Goal: Task Accomplishment & Management: Complete application form

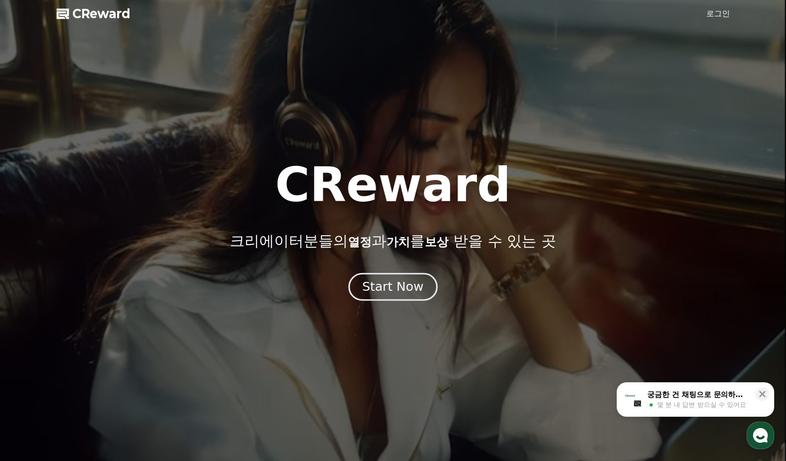
click at [387, 293] on div "Start Now" at bounding box center [392, 287] width 61 height 17
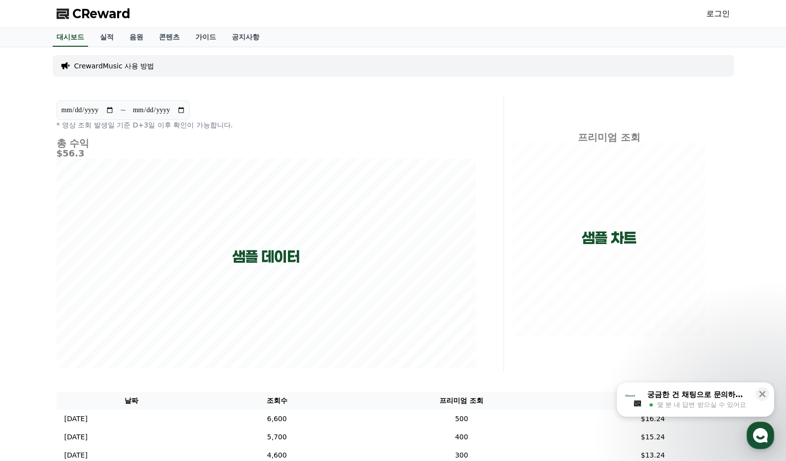
click at [102, 17] on span "CReward" at bounding box center [101, 14] width 58 height 16
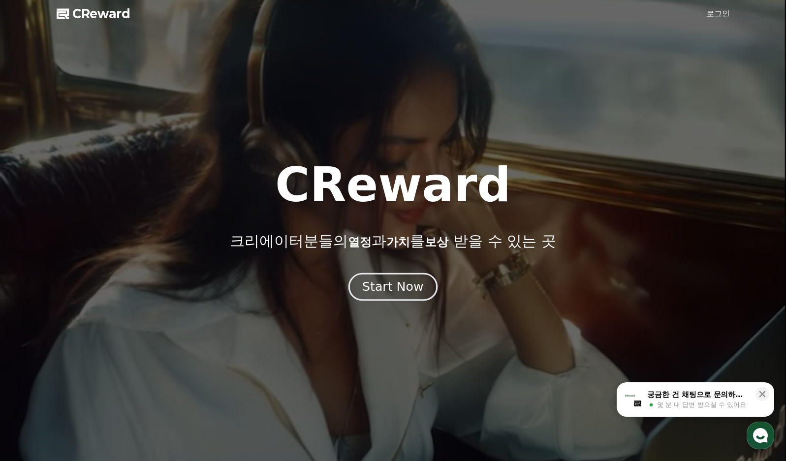
click at [364, 298] on button "Start Now" at bounding box center [392, 287] width 89 height 28
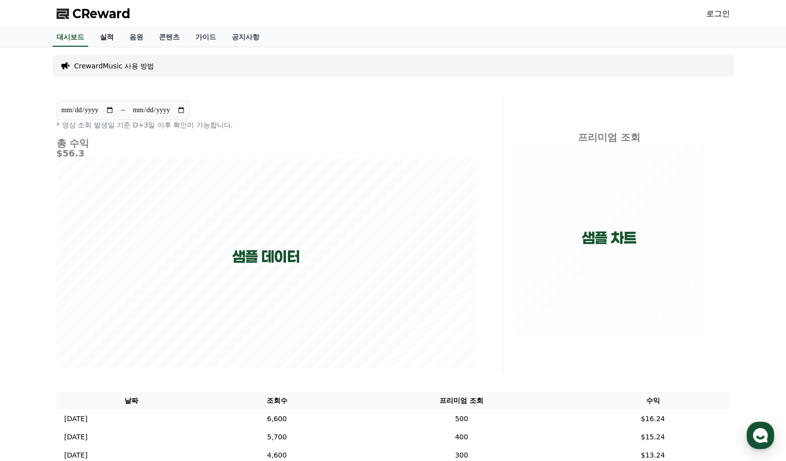
click at [108, 36] on link "실적" at bounding box center [107, 37] width 30 height 19
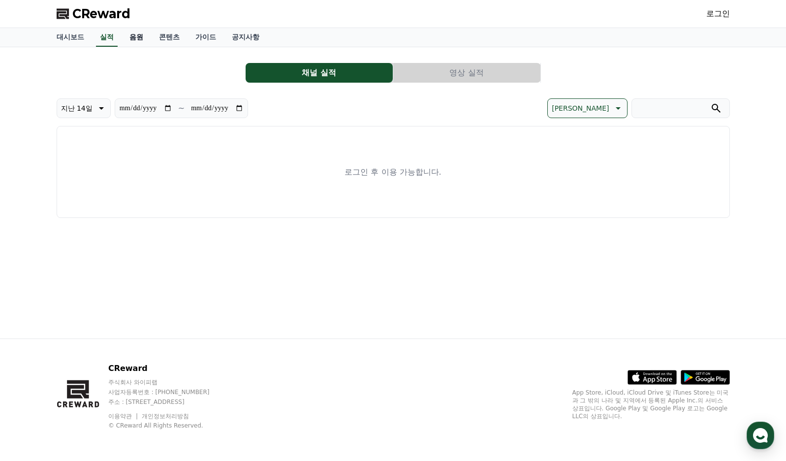
click at [133, 35] on link "음원" at bounding box center [137, 37] width 30 height 19
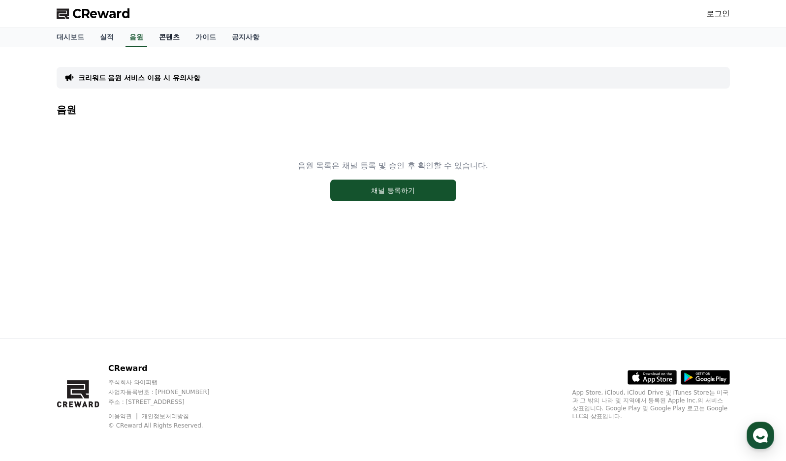
click at [168, 38] on link "콘텐츠" at bounding box center [169, 37] width 36 height 19
click at [202, 37] on link "가이드" at bounding box center [206, 37] width 36 height 19
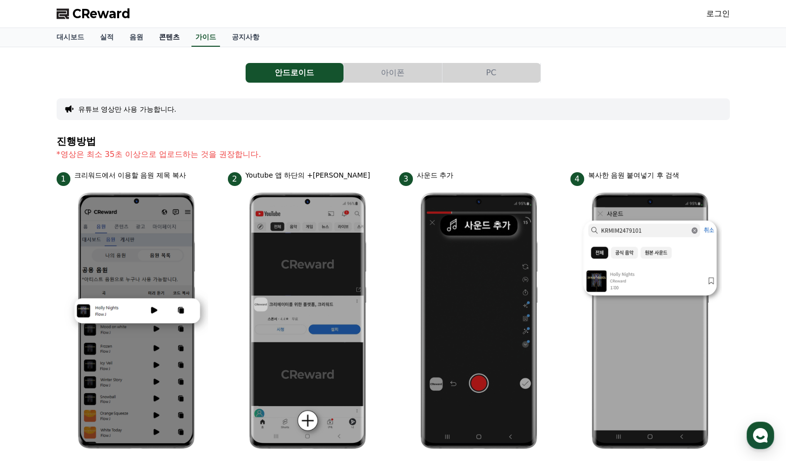
click at [176, 37] on link "콘텐츠" at bounding box center [169, 37] width 36 height 19
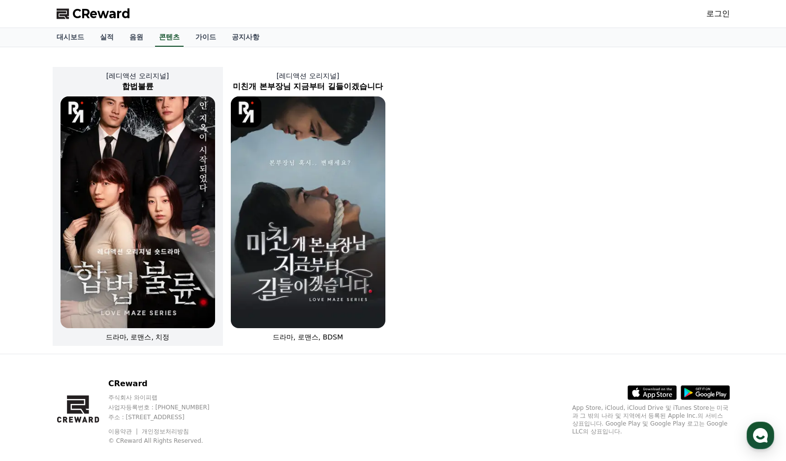
click at [140, 210] on img at bounding box center [138, 212] width 155 height 232
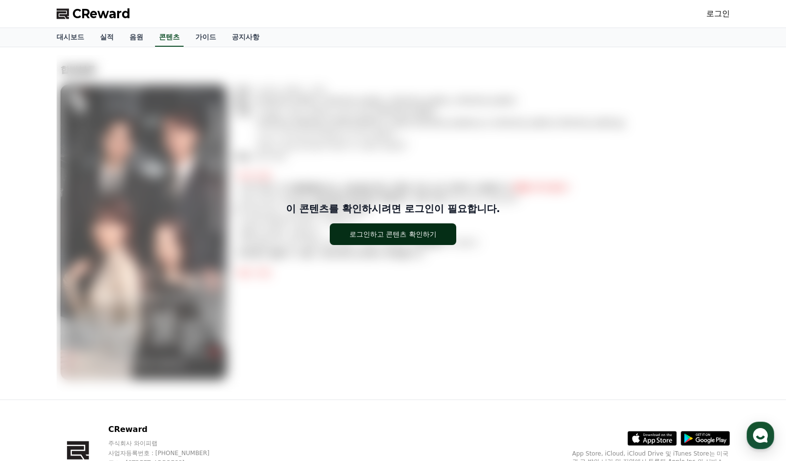
click at [396, 242] on button "로그인하고 콘텐츠 확인하기" at bounding box center [393, 234] width 126 height 22
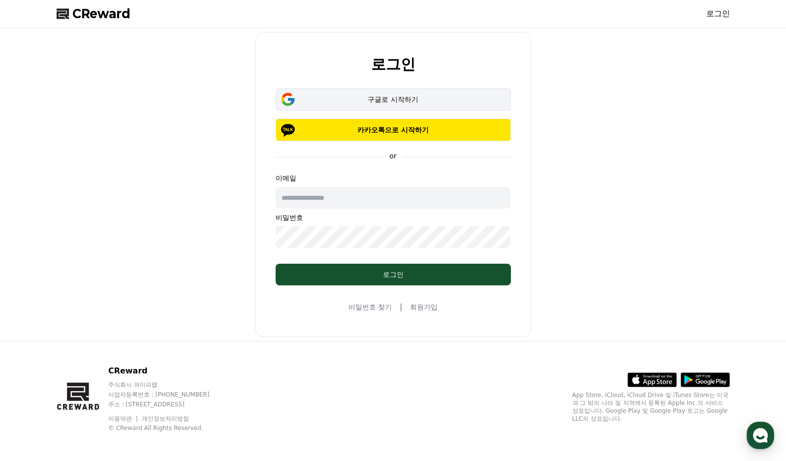
click at [382, 99] on div "구글로 시작하기" at bounding box center [393, 99] width 207 height 10
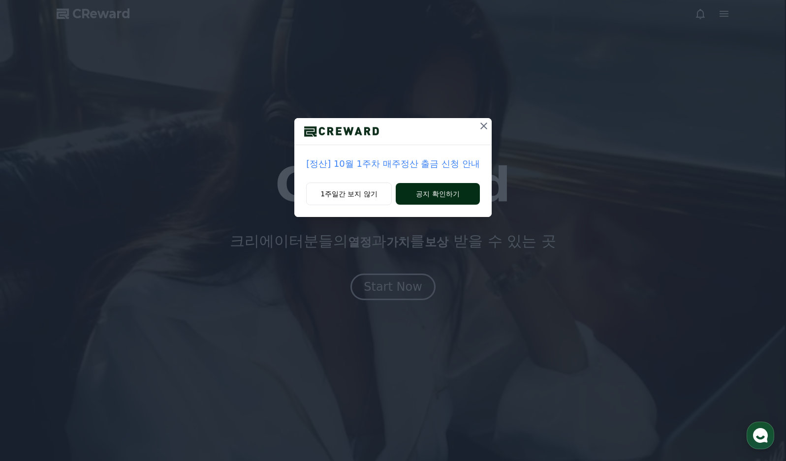
click at [446, 193] on button "공지 확인하기" at bounding box center [438, 194] width 84 height 22
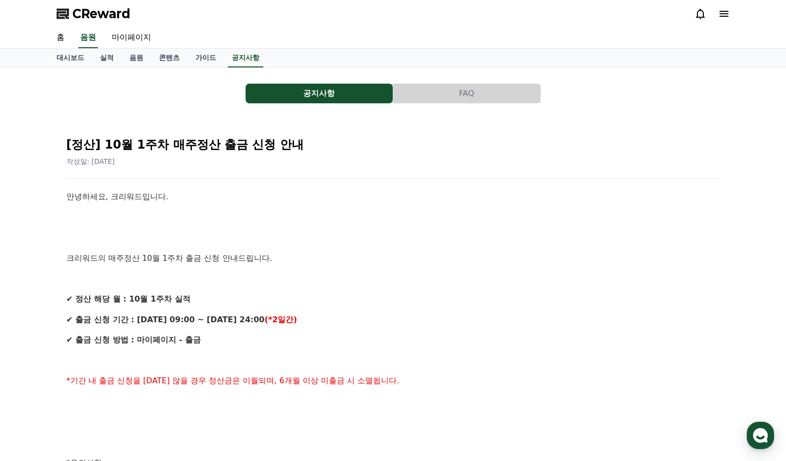
click at [354, 161] on div "작성일: 2025-10-08" at bounding box center [393, 161] width 654 height 10
click at [134, 37] on link "마이페이지" at bounding box center [131, 38] width 55 height 21
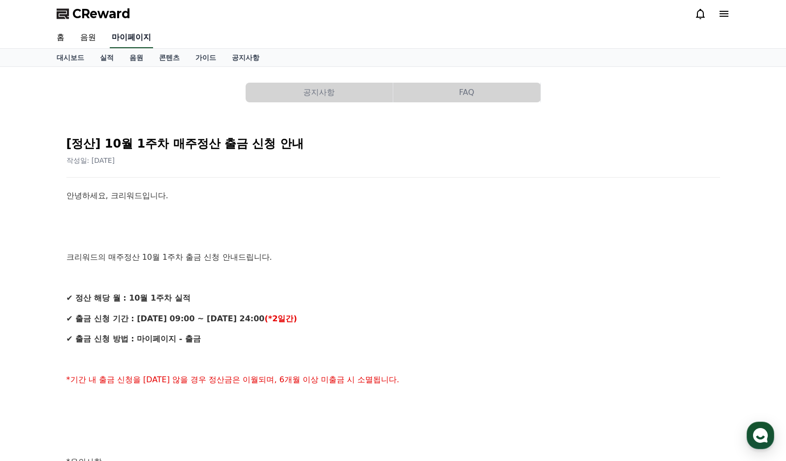
select select "**********"
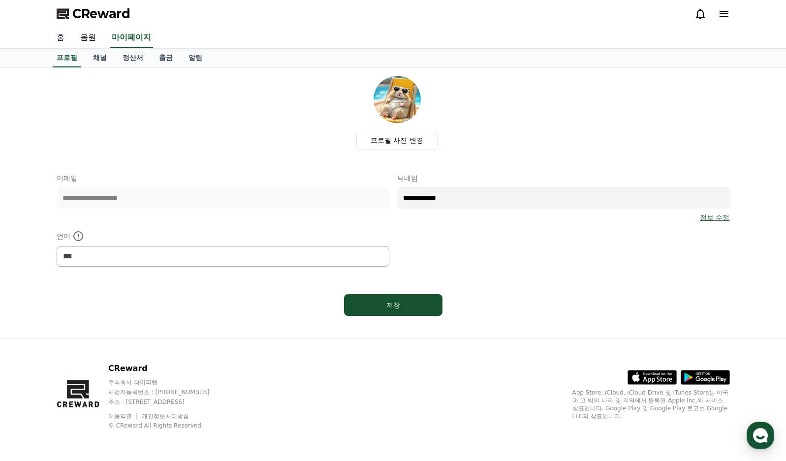
click at [61, 37] on link "홈" at bounding box center [61, 38] width 24 height 21
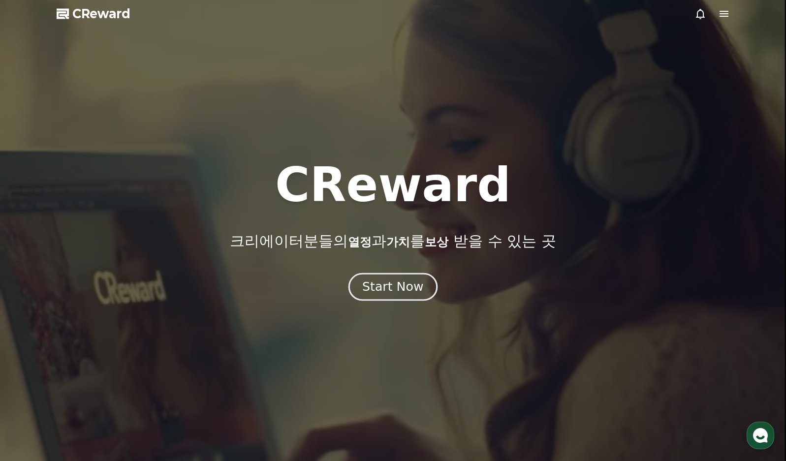
click at [394, 299] on button "Start Now" at bounding box center [392, 287] width 89 height 28
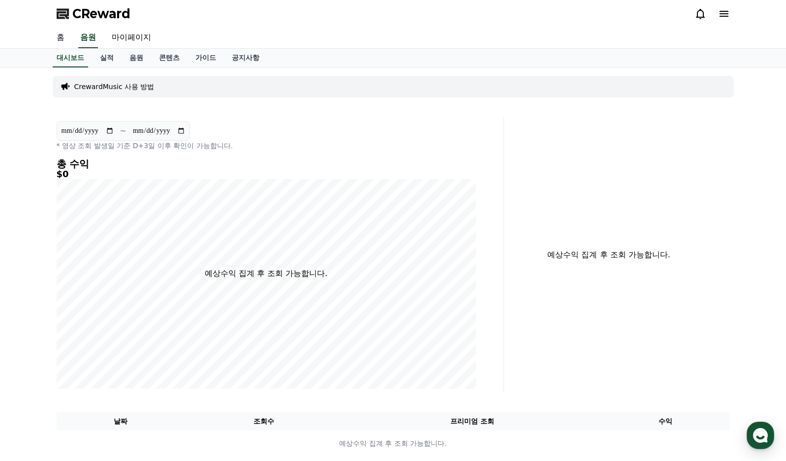
click at [56, 37] on link "홈" at bounding box center [61, 38] width 24 height 21
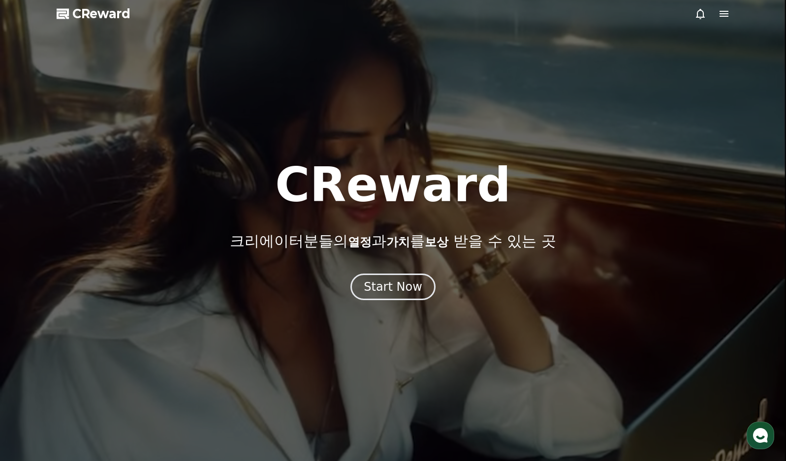
click at [74, 21] on span "CReward" at bounding box center [101, 14] width 58 height 16
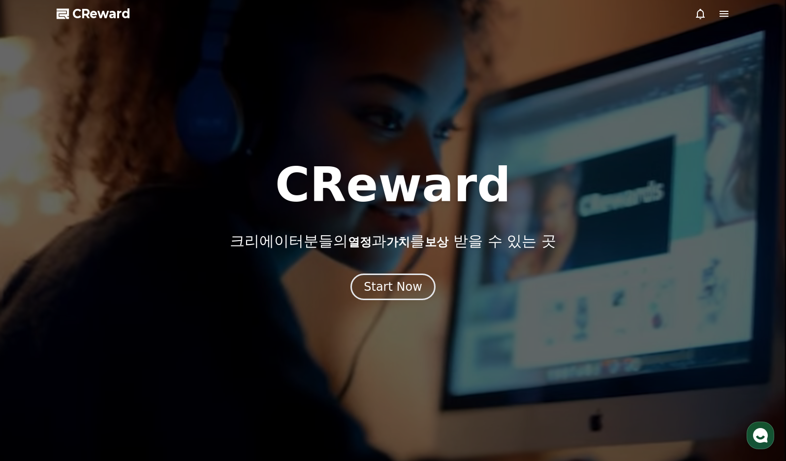
click at [78, 14] on span "CReward" at bounding box center [101, 14] width 58 height 16
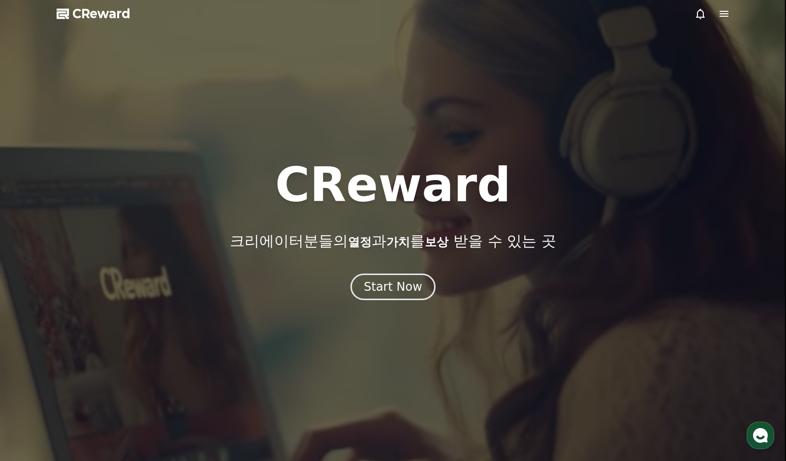
click at [724, 13] on icon at bounding box center [724, 14] width 12 height 12
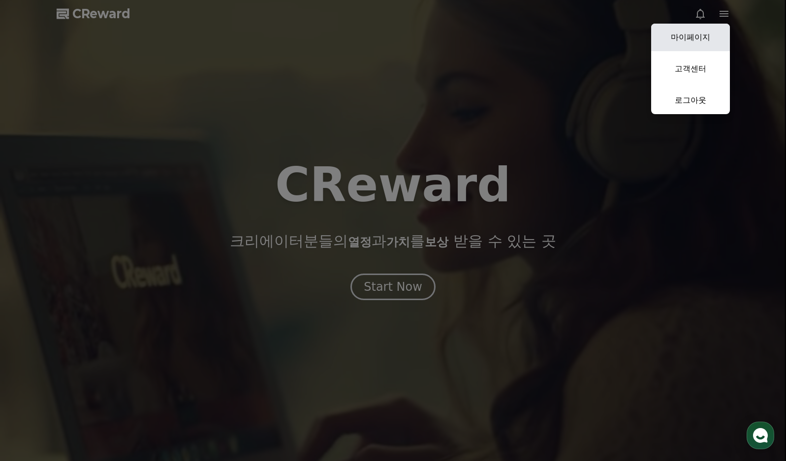
click at [692, 38] on link "마이페이지" at bounding box center [690, 38] width 79 height 28
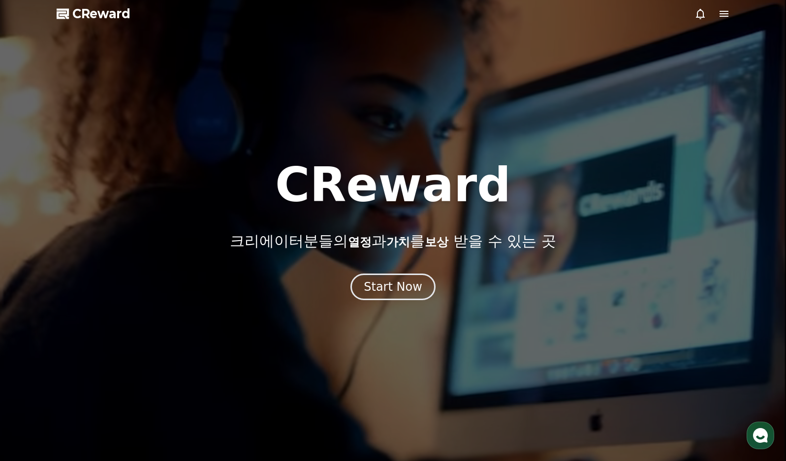
select select "**********"
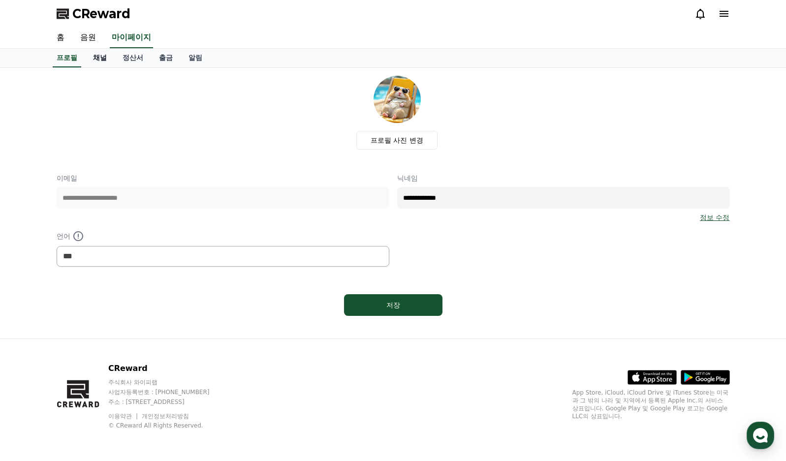
click at [99, 59] on link "채널" at bounding box center [100, 58] width 30 height 19
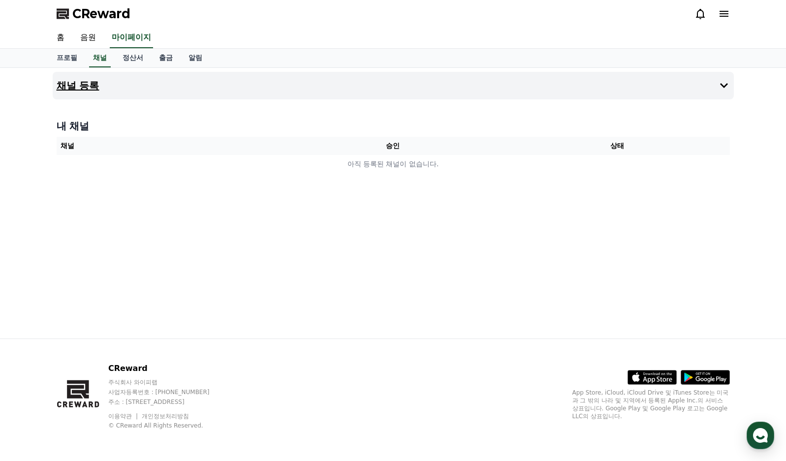
click at [81, 85] on h4 "채널 등록" at bounding box center [78, 85] width 43 height 11
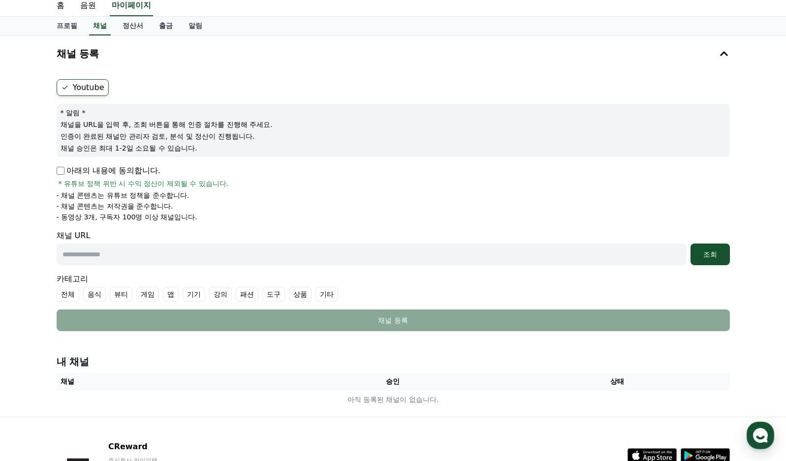
scroll to position [12, 0]
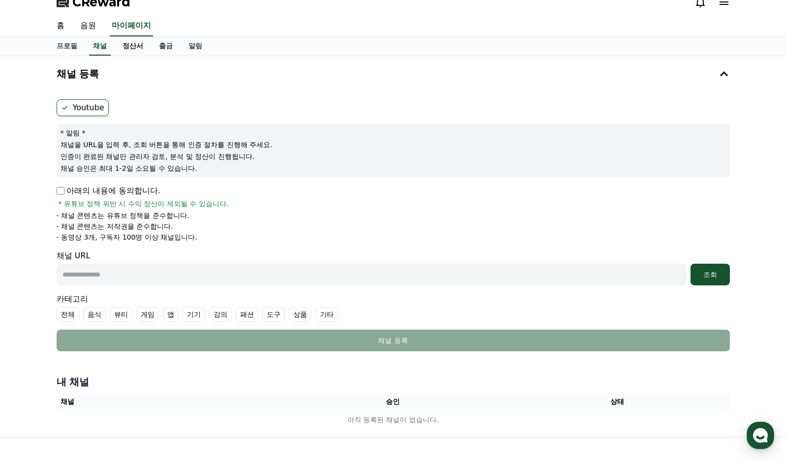
click at [132, 47] on link "정산서" at bounding box center [133, 46] width 36 height 19
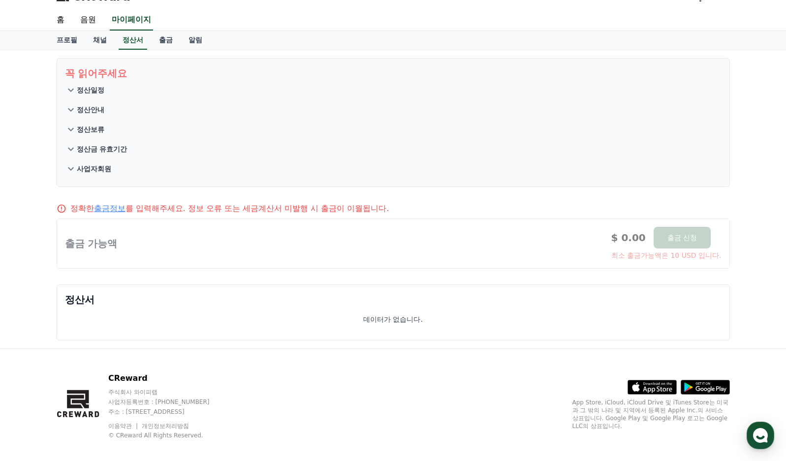
scroll to position [28, 0]
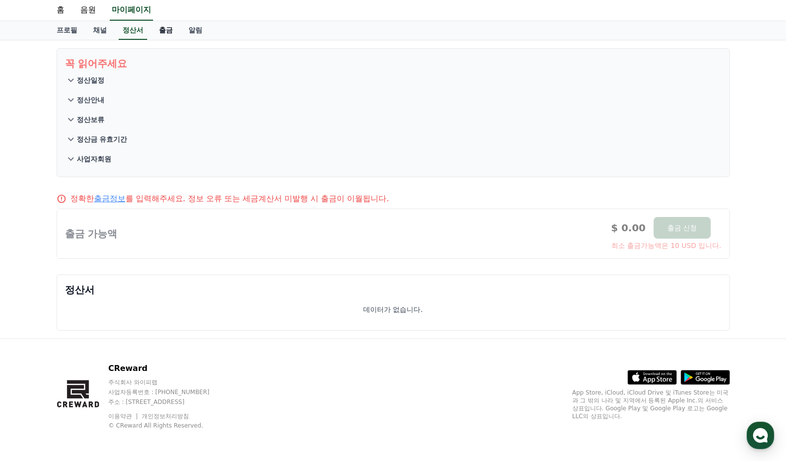
click at [167, 29] on link "출금" at bounding box center [166, 30] width 30 height 19
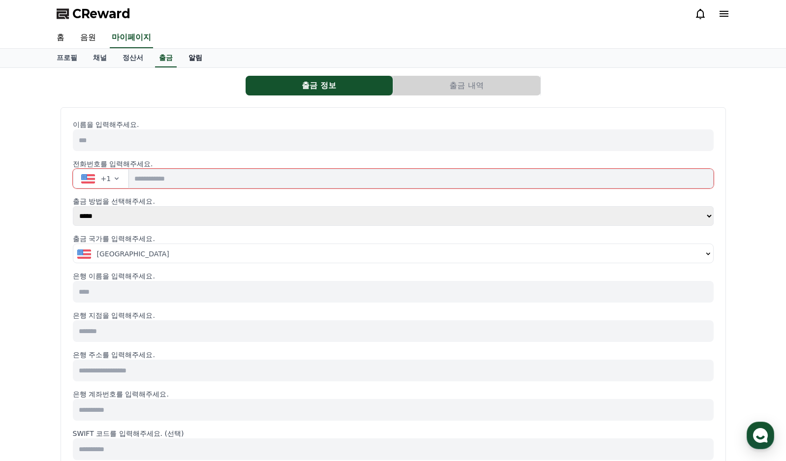
click at [194, 60] on link "알림" at bounding box center [196, 58] width 30 height 19
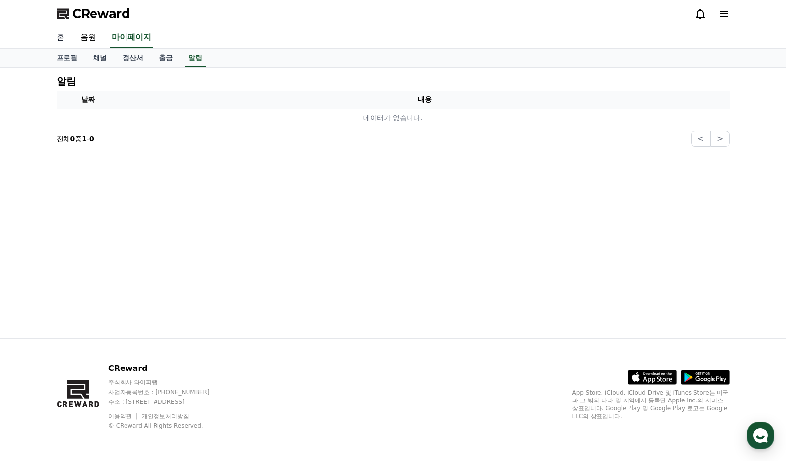
click at [57, 39] on link "홈" at bounding box center [61, 38] width 24 height 21
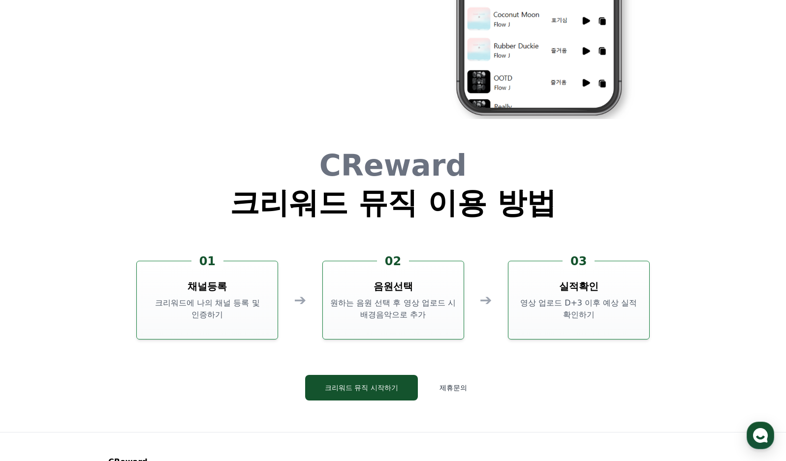
scroll to position [2666, 0]
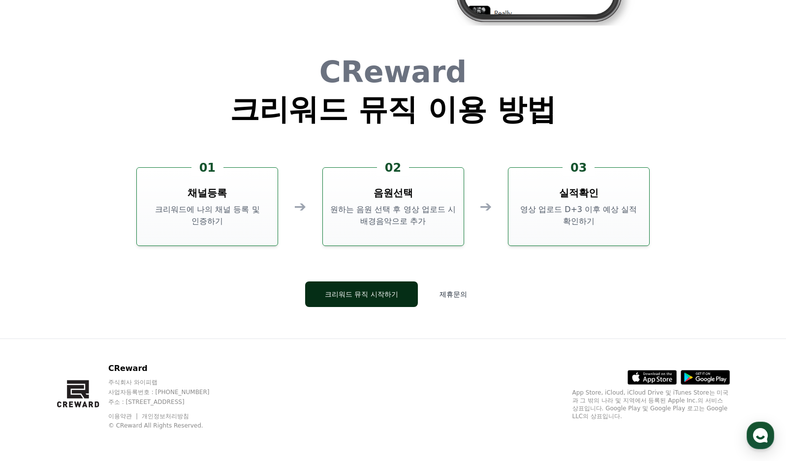
click at [359, 303] on button "크리워드 뮤직 시작하기" at bounding box center [361, 295] width 113 height 26
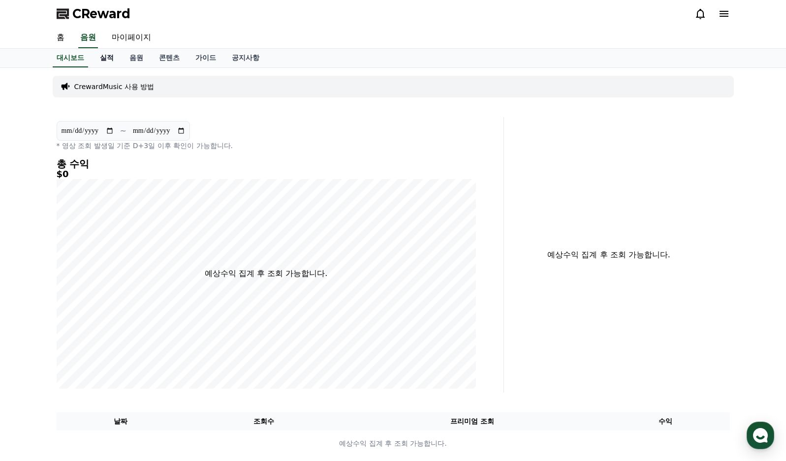
click at [107, 57] on link "실적" at bounding box center [107, 58] width 30 height 19
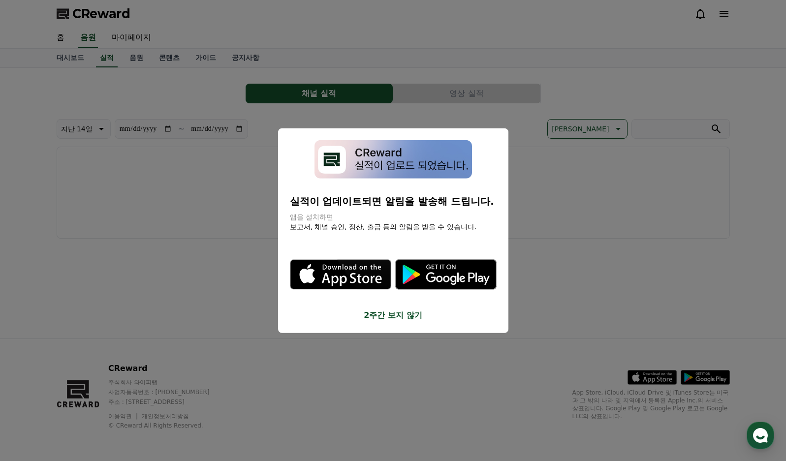
click at [394, 317] on button "2주간 보지 않기" at bounding box center [393, 316] width 207 height 12
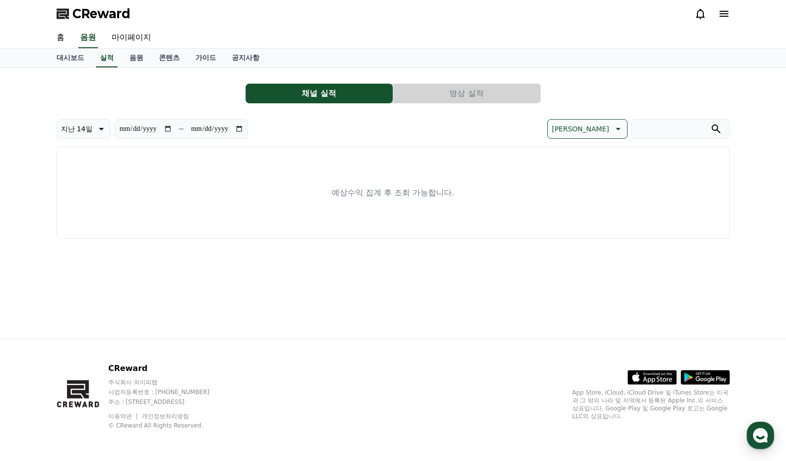
click at [469, 93] on button "영상 실적" at bounding box center [466, 94] width 147 height 20
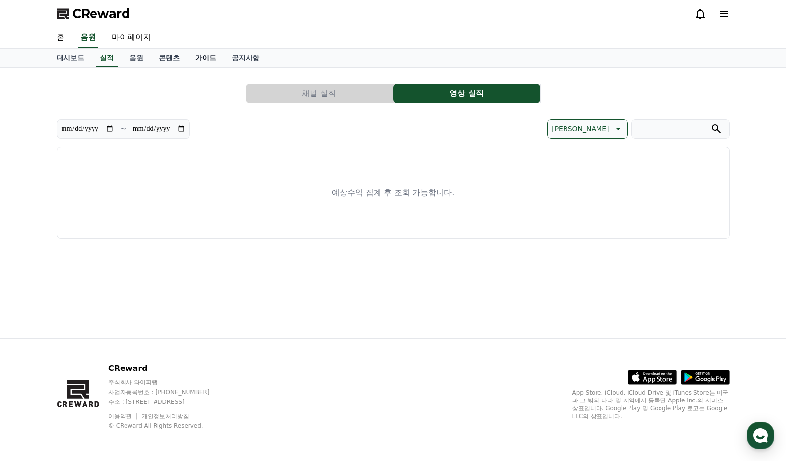
click at [211, 55] on link "가이드" at bounding box center [206, 58] width 36 height 19
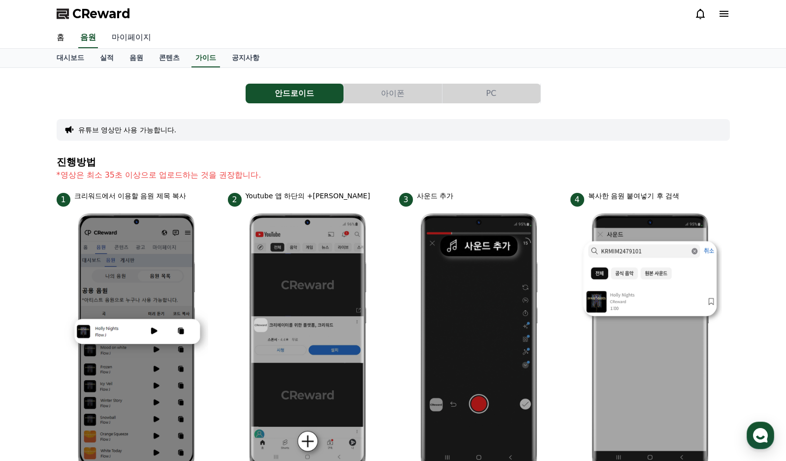
click at [140, 40] on link "마이페이지" at bounding box center [131, 38] width 55 height 21
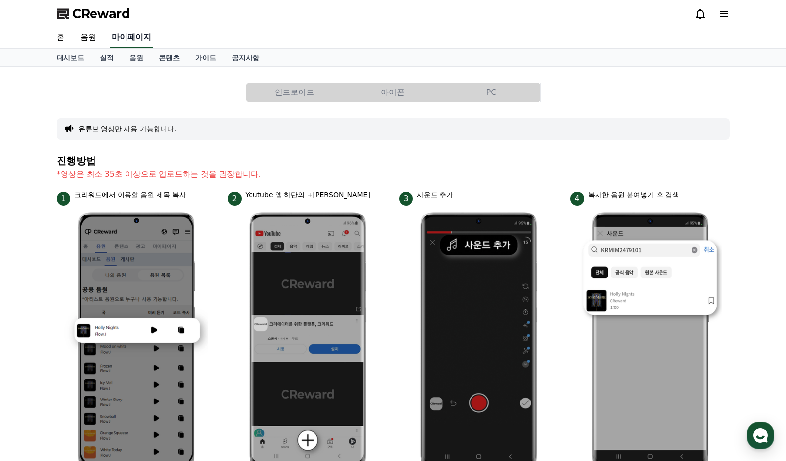
select select "**********"
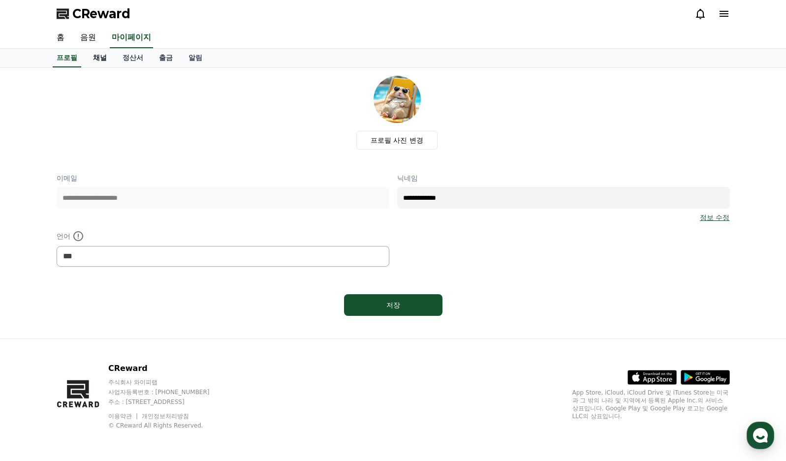
click at [102, 63] on link "채널" at bounding box center [100, 58] width 30 height 19
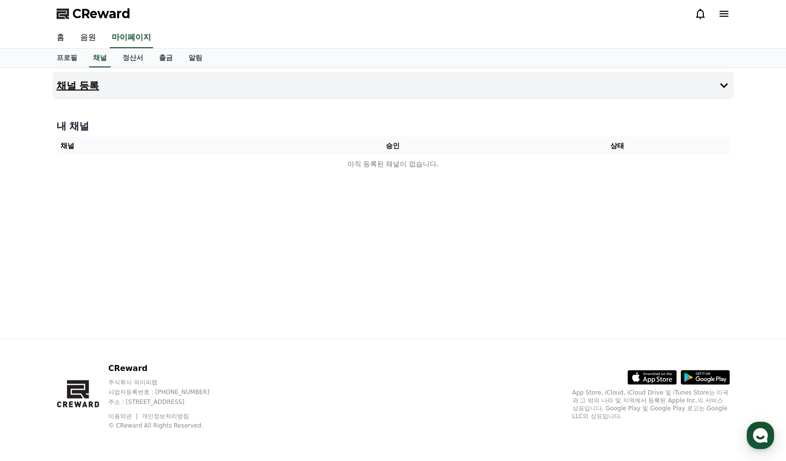
click at [89, 89] on h4 "채널 등록" at bounding box center [78, 85] width 43 height 11
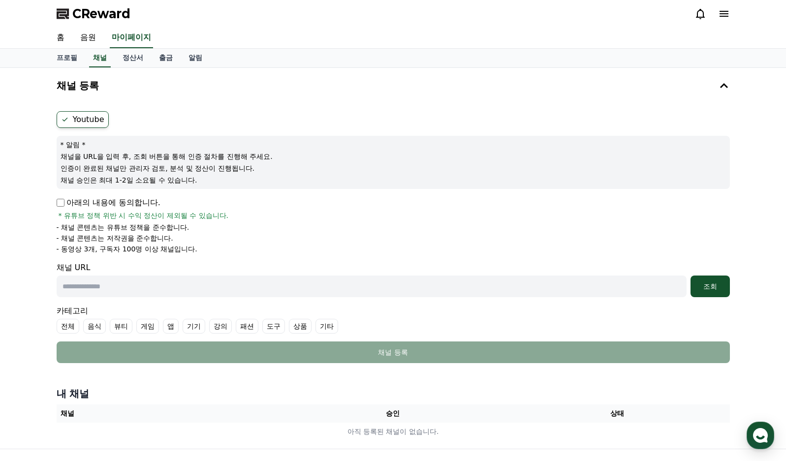
click at [74, 288] on input "text" at bounding box center [372, 287] width 630 height 22
click at [113, 290] on input "text" at bounding box center [372, 287] width 630 height 22
click at [113, 289] on input "text" at bounding box center [372, 287] width 630 height 22
paste input "**********"
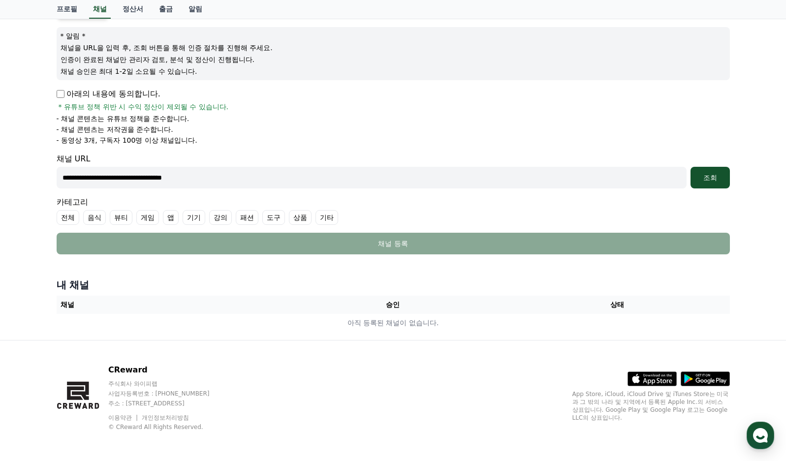
scroll to position [110, 0]
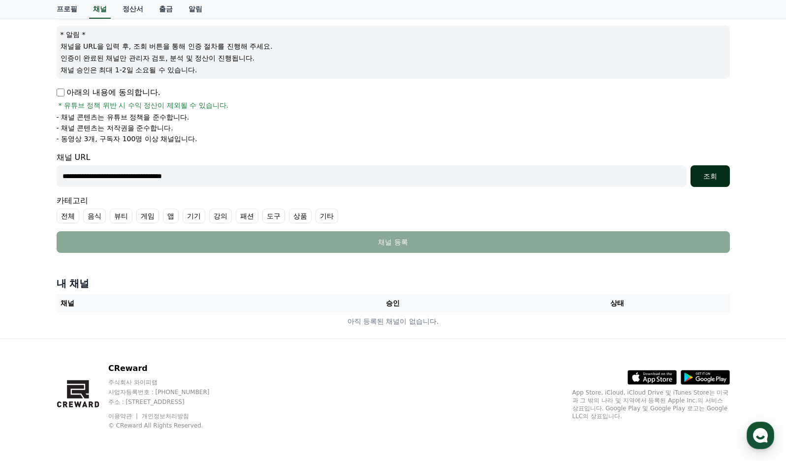
type input "**********"
click at [708, 178] on div "조회" at bounding box center [709, 176] width 31 height 10
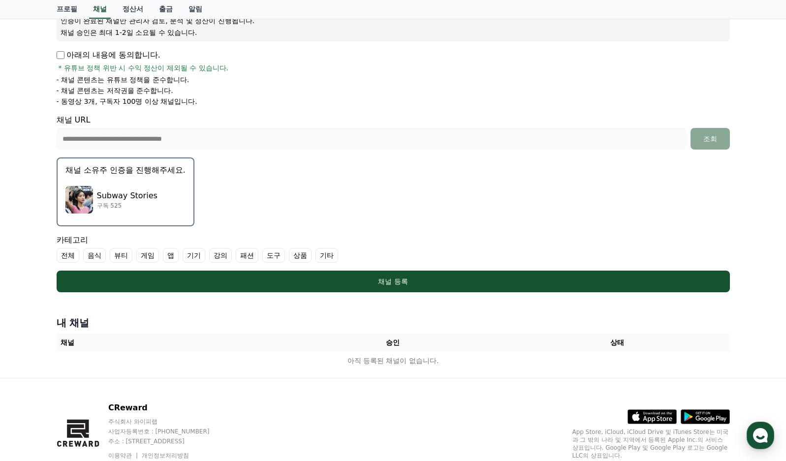
scroll to position [187, 0]
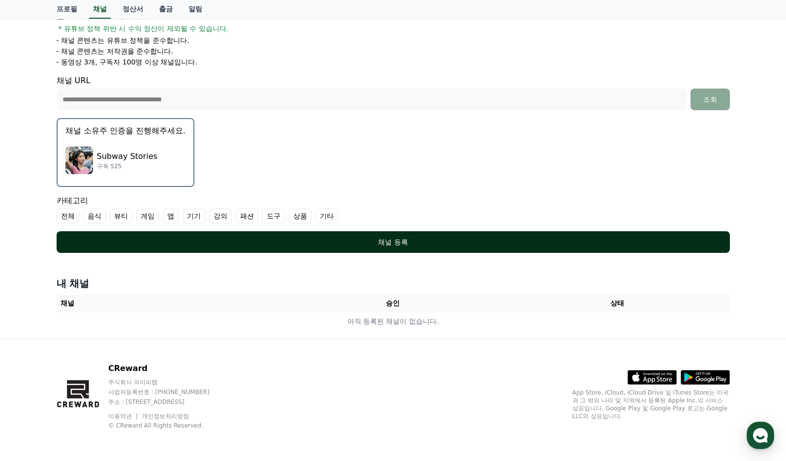
click at [381, 245] on div "채널 등록" at bounding box center [393, 242] width 634 height 10
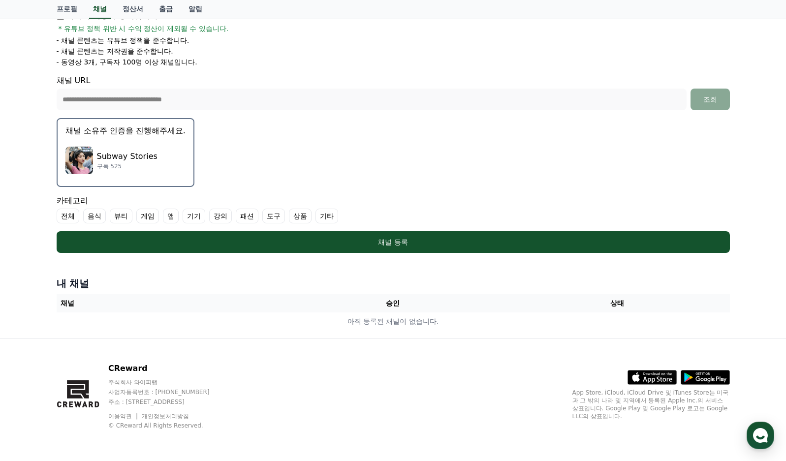
click at [325, 218] on label "기타" at bounding box center [326, 216] width 23 height 15
click at [68, 215] on label "전체" at bounding box center [68, 216] width 23 height 15
drag, startPoint x: 341, startPoint y: 211, endPoint x: 341, endPoint y: 217, distance: 5.4
click at [341, 215] on label "기타" at bounding box center [344, 216] width 34 height 15
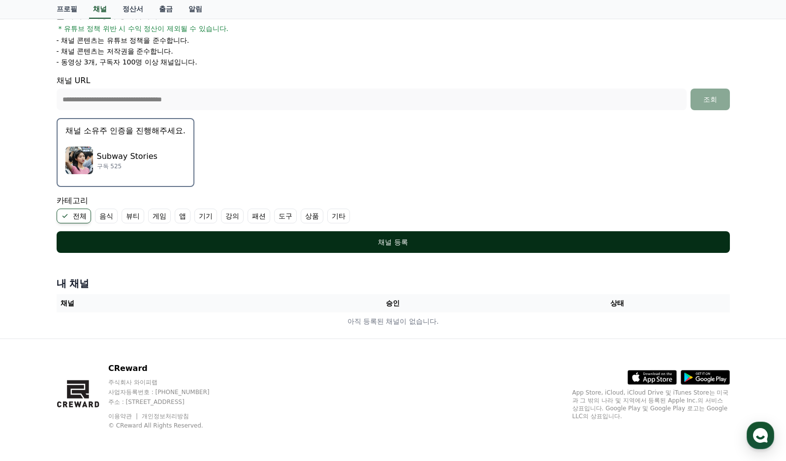
click at [395, 242] on div "채널 등록" at bounding box center [393, 242] width 634 height 10
click at [416, 238] on div "채널 등록" at bounding box center [393, 242] width 634 height 10
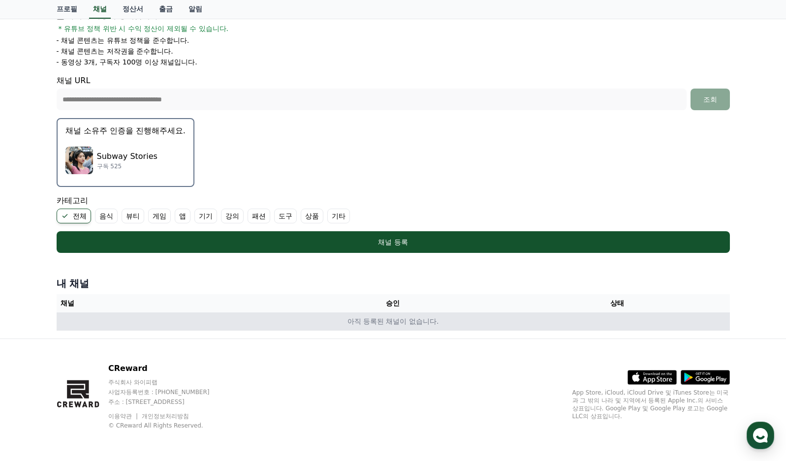
click at [401, 326] on td "아직 등록된 채널이 없습니다." at bounding box center [393, 322] width 673 height 18
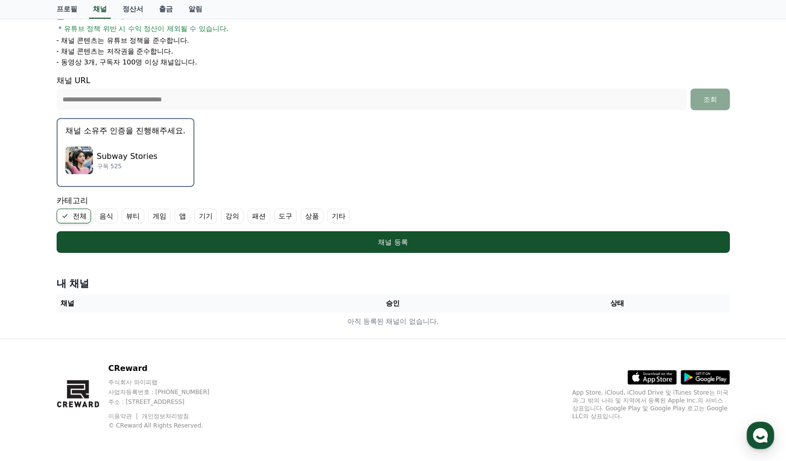
click at [590, 310] on th "상태" at bounding box center [617, 303] width 224 height 18
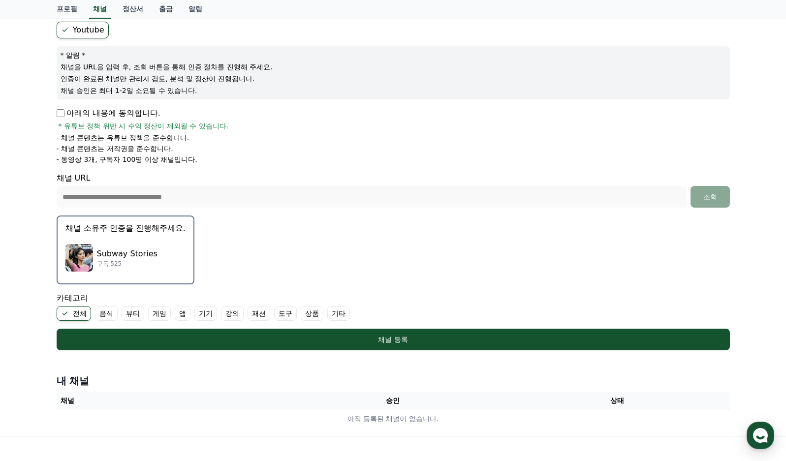
scroll to position [98, 0]
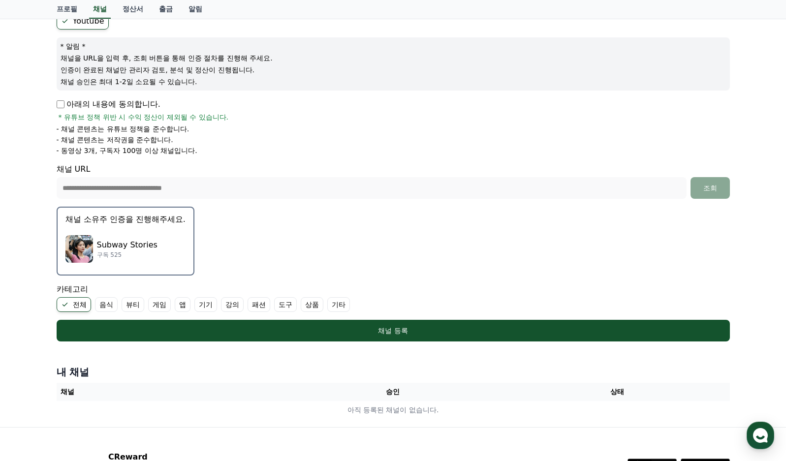
click at [138, 258] on p "구독 525" at bounding box center [127, 255] width 61 height 8
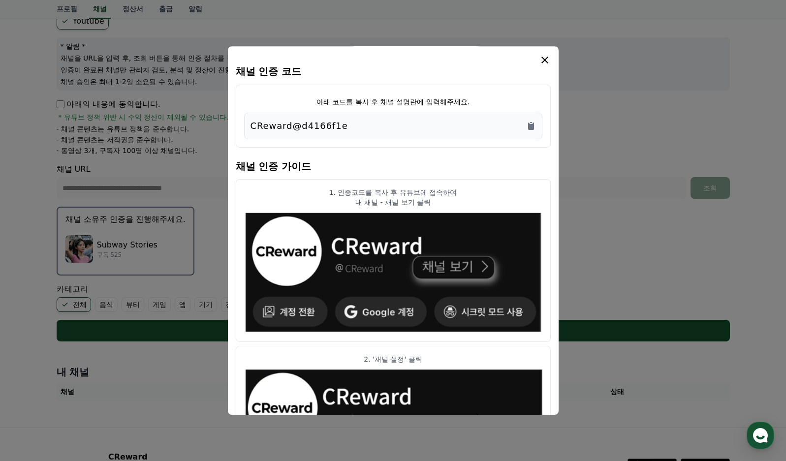
drag, startPoint x: 375, startPoint y: 125, endPoint x: 207, endPoint y: 125, distance: 167.8
click at [207, 345] on div "채널 인증 코드 아래 코드를 복사 후 채널 설명란에 입력해주세요. CReward@d4166f1e 채널 인증 가이드 1. 인증코드를 복사 후 유…" at bounding box center [393, 345] width 681 height 0
click at [391, 134] on div "CReward@d4166f1e" at bounding box center [393, 126] width 298 height 27
drag, startPoint x: 352, startPoint y: 130, endPoint x: 253, endPoint y: 128, distance: 99.4
click at [253, 128] on div "CReward@d4166f1e" at bounding box center [392, 126] width 285 height 14
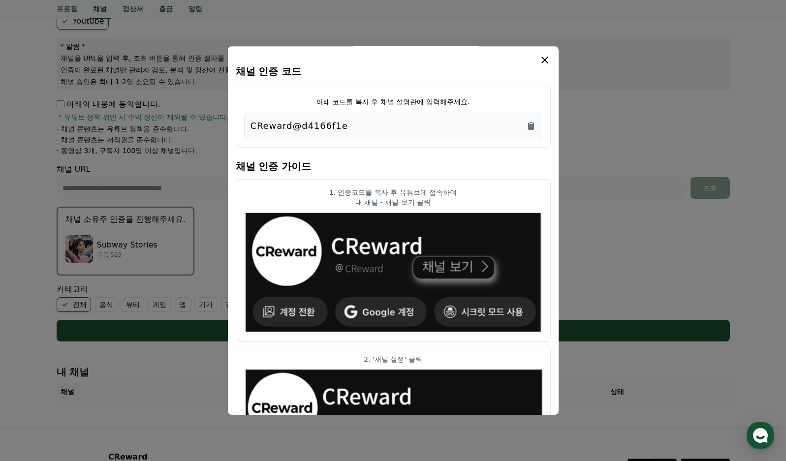
copy p "CReward@d4166f1e"
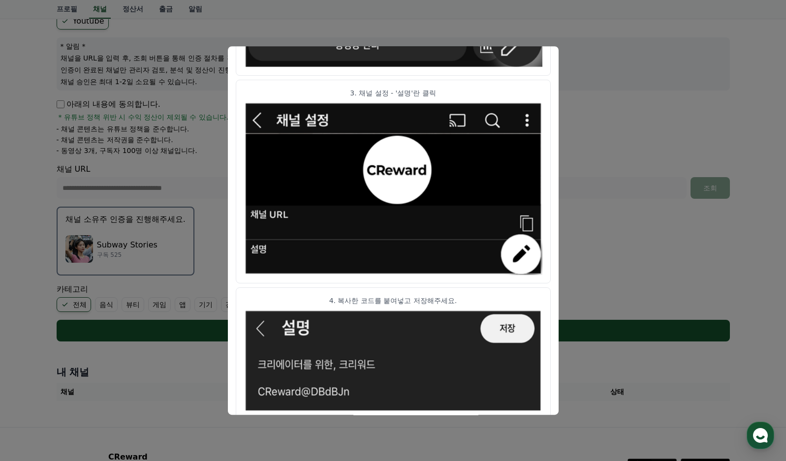
scroll to position [480, 0]
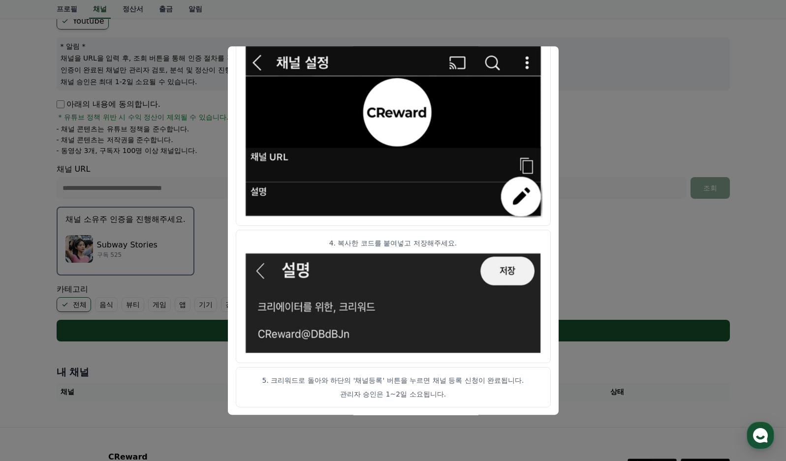
click at [598, 90] on button "close modal" at bounding box center [393, 230] width 786 height 461
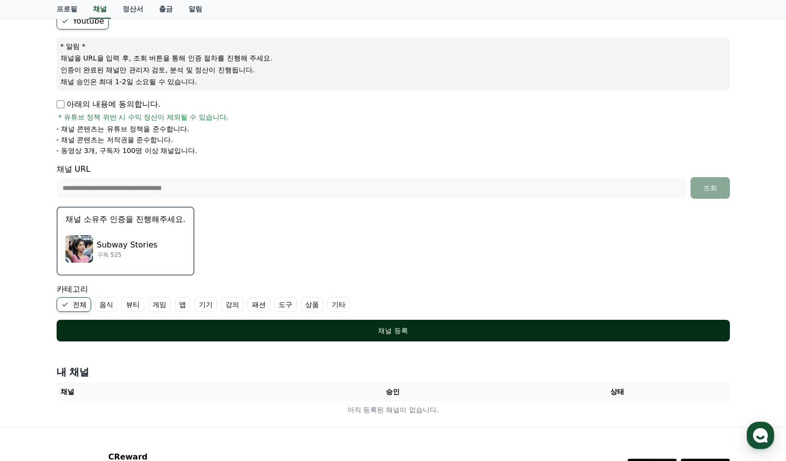
click at [407, 330] on div "채널 등록" at bounding box center [393, 331] width 634 height 10
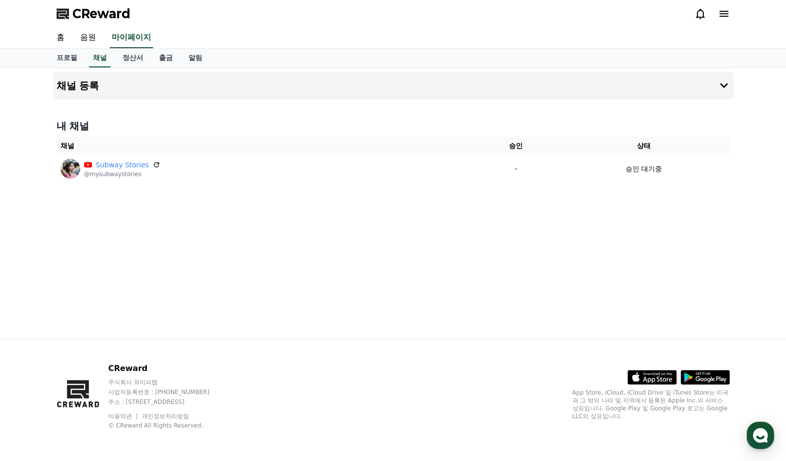
drag, startPoint x: 556, startPoint y: 253, endPoint x: 539, endPoint y: 253, distance: 16.7
click at [556, 253] on div "채널 등록 내 채널 채널 승인 상태 Subway Stories @mysubwaystories - 승인 대기중" at bounding box center [393, 203] width 689 height 271
click at [599, 284] on div "채널 등록 내 채널 채널 승인 상태 Subway Stories @mysubwaystories - 승인 대기중" at bounding box center [393, 203] width 689 height 271
click at [454, 301] on div "채널 등록 내 채널 채널 승인 상태 Subway Stories @mysubwaystories - 승인 대기중" at bounding box center [393, 203] width 689 height 271
click at [131, 59] on link "정산서" at bounding box center [133, 58] width 36 height 19
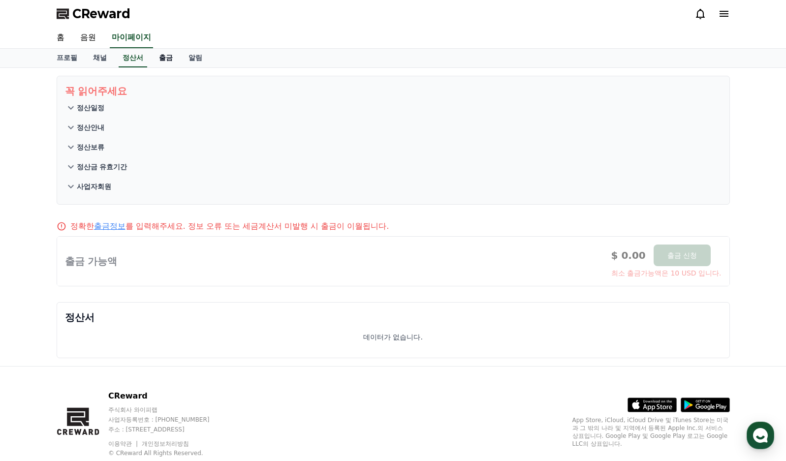
click at [165, 59] on link "출금" at bounding box center [166, 58] width 30 height 19
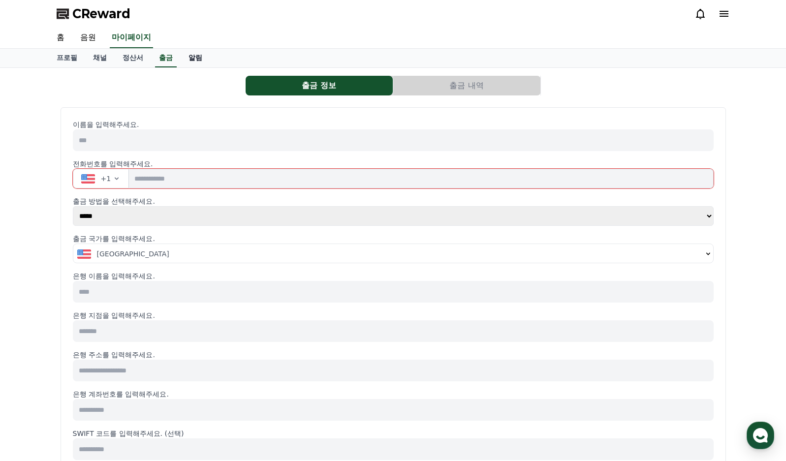
click at [188, 62] on link "알림" at bounding box center [196, 58] width 30 height 19
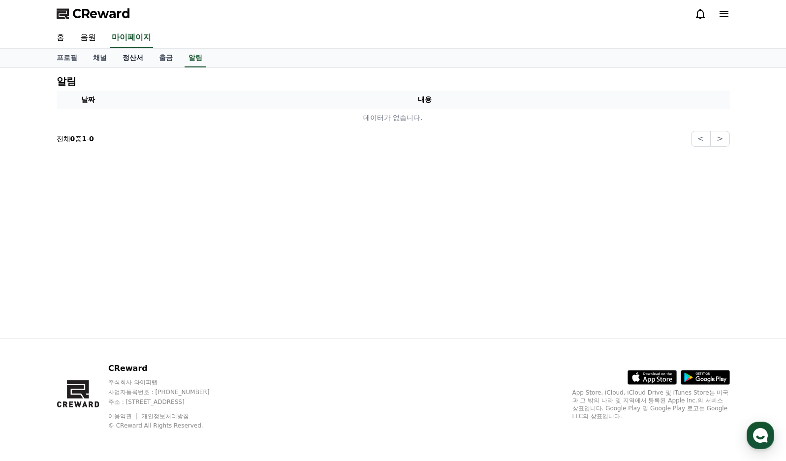
click at [150, 62] on link "정산서" at bounding box center [133, 58] width 36 height 19
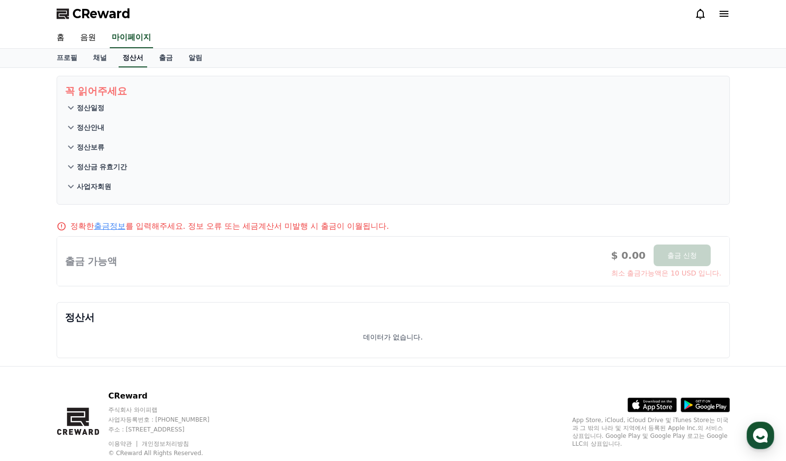
click at [125, 62] on link "정산서" at bounding box center [133, 58] width 29 height 19
click at [98, 63] on link "채널" at bounding box center [100, 58] width 30 height 19
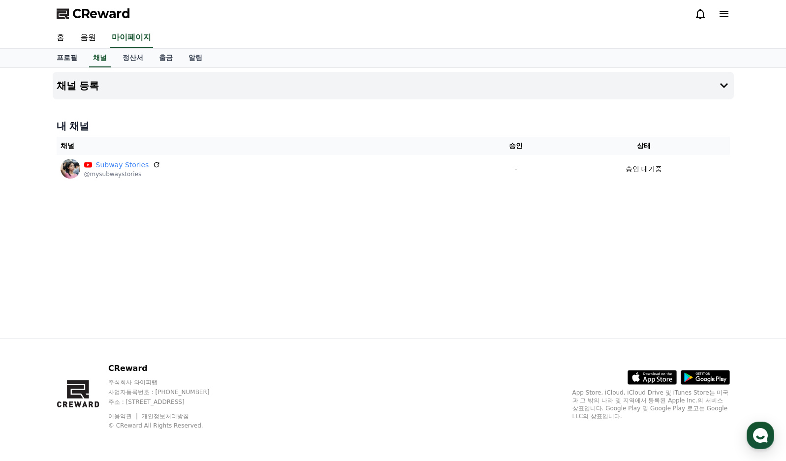
click at [62, 59] on link "프로필" at bounding box center [67, 58] width 36 height 19
select select "**********"
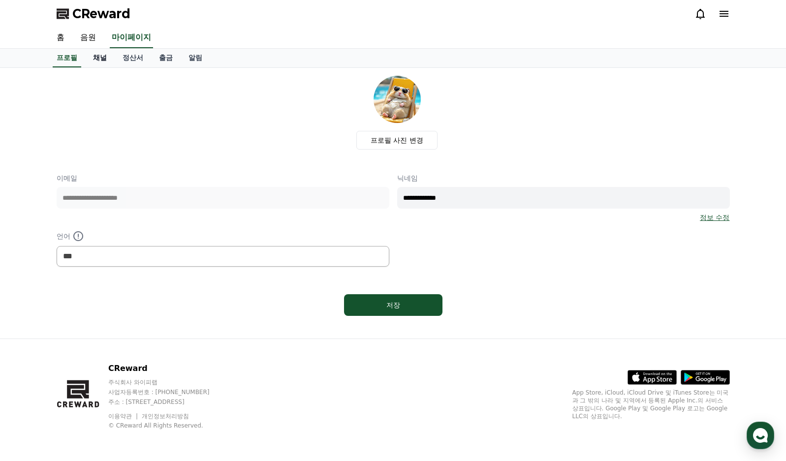
click at [89, 58] on link "채널" at bounding box center [100, 58] width 30 height 19
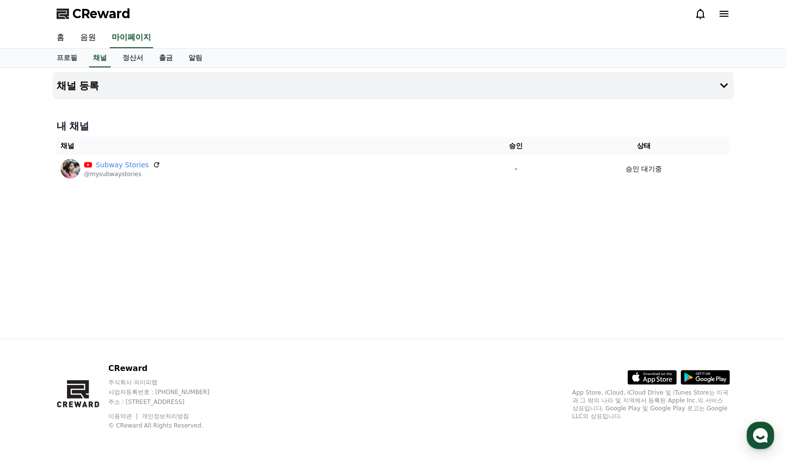
click at [419, 330] on div "채널 등록 내 채널 채널 승인 상태 Subway Stories @mysubwaystories - 승인 대기중" at bounding box center [393, 203] width 689 height 271
click at [264, 270] on div "채널 등록 내 채널 채널 승인 상태 Subway Stories @mysubwaystories - 승인 대기중" at bounding box center [393, 203] width 689 height 271
